Goal: Task Accomplishment & Management: Manage account settings

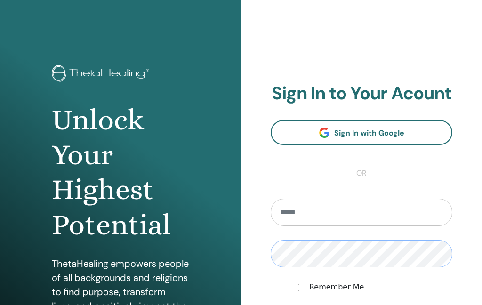
scroll to position [61, 0]
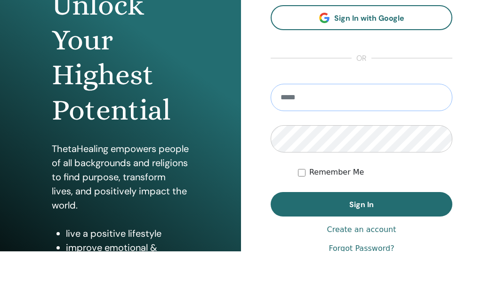
click at [317, 137] on input "email" at bounding box center [362, 150] width 182 height 27
type input "**********"
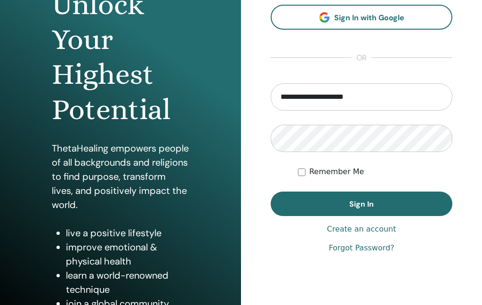
click at [346, 207] on button "Sign In" at bounding box center [362, 204] width 182 height 24
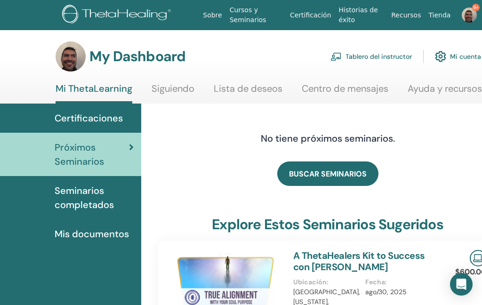
click at [375, 60] on link "Tablero del instructor" at bounding box center [370, 56] width 81 height 21
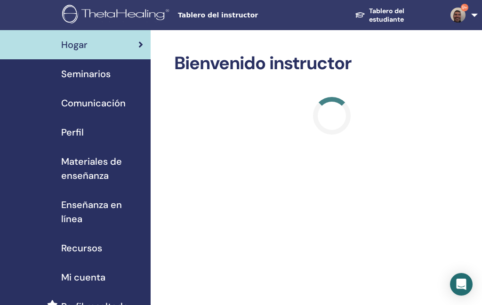
click at [82, 77] on span "Seminarios" at bounding box center [85, 74] width 49 height 14
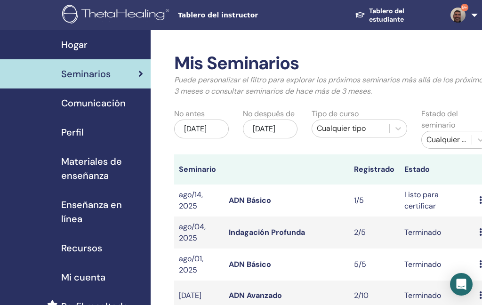
click at [194, 130] on div "[DATE]" at bounding box center [201, 129] width 55 height 19
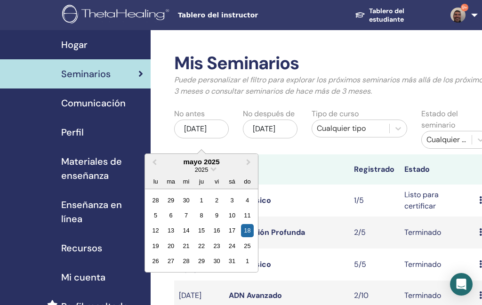
click at [154, 161] on span "Previous Month" at bounding box center [154, 162] width 0 height 10
click at [153, 160] on button "Previous Month" at bounding box center [153, 162] width 15 height 15
click at [188, 203] on div "1" at bounding box center [186, 199] width 13 height 13
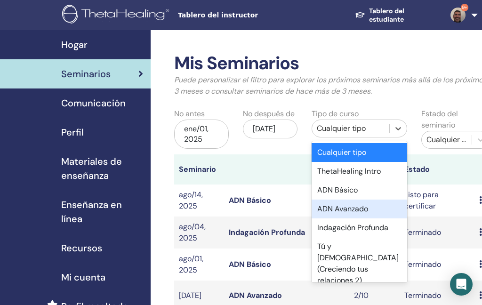
click at [363, 209] on div "ADN Avanzado" at bounding box center [360, 209] width 96 height 19
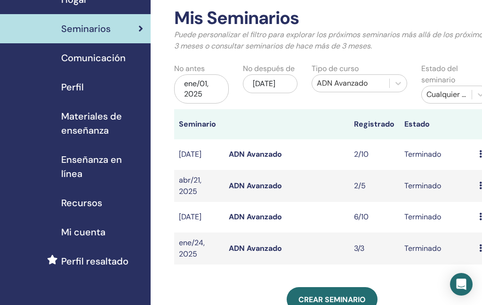
scroll to position [32, 0]
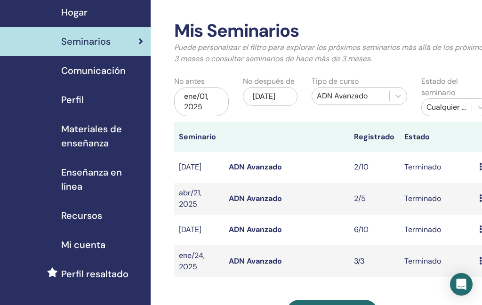
click at [251, 266] on link "ADN Avanzado" at bounding box center [255, 261] width 53 height 10
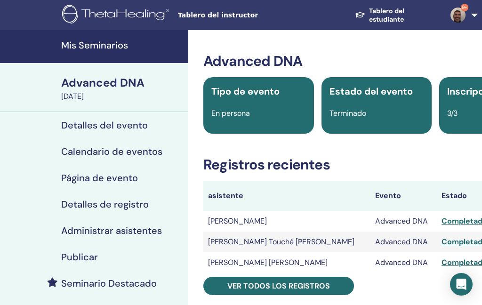
click at [132, 240] on link "Administrar asistentes" at bounding box center [94, 230] width 188 height 26
